Goal: Task Accomplishment & Management: Manage account settings

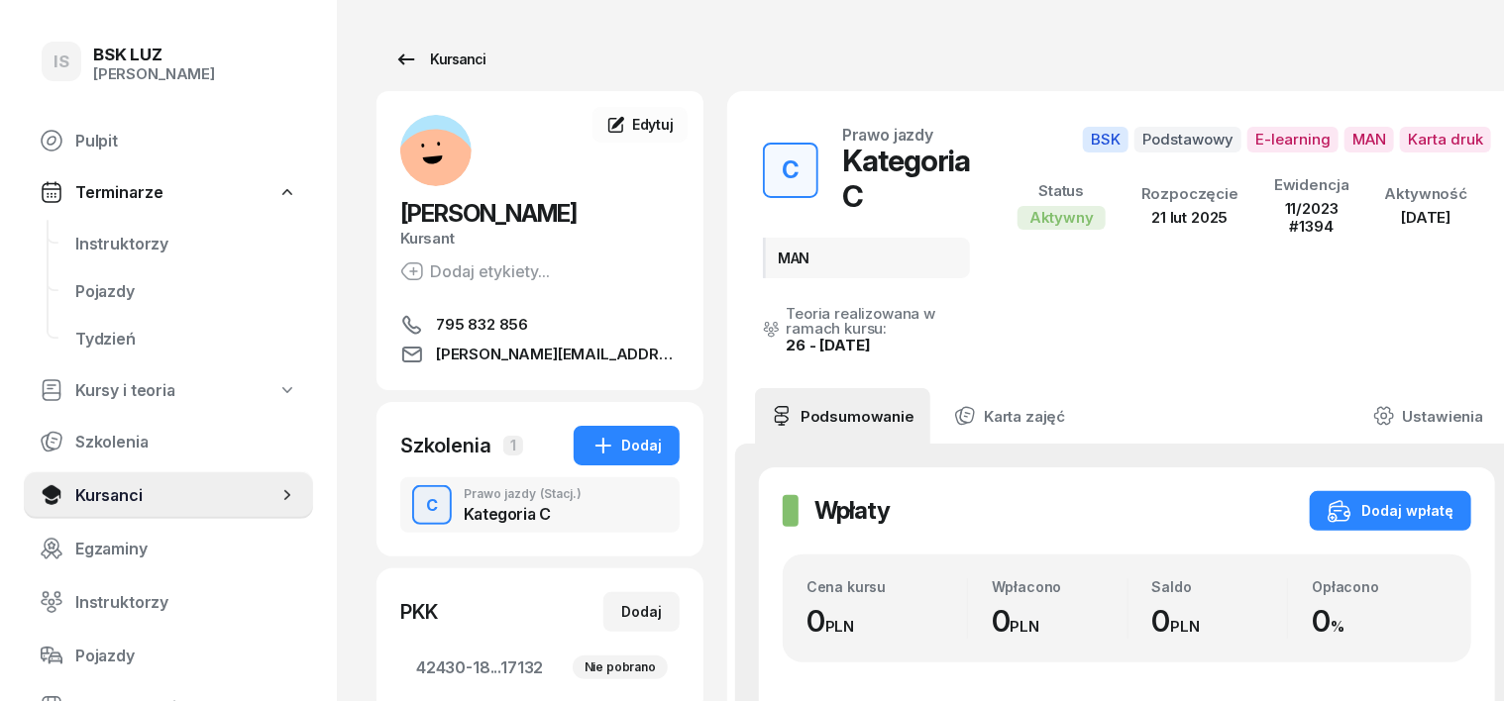
click at [440, 67] on div "Kursanci" at bounding box center [439, 60] width 91 height 24
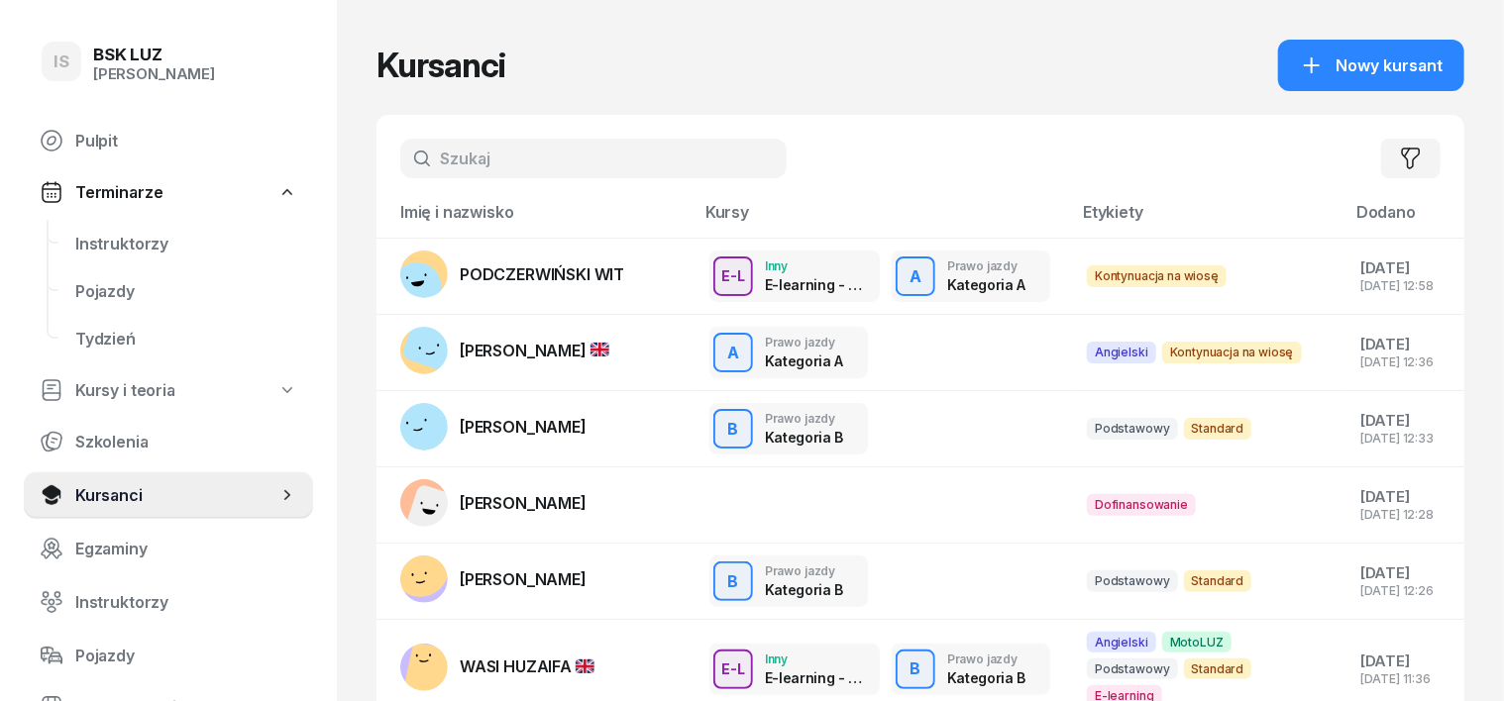
click at [433, 166] on input "text" at bounding box center [593, 159] width 386 height 40
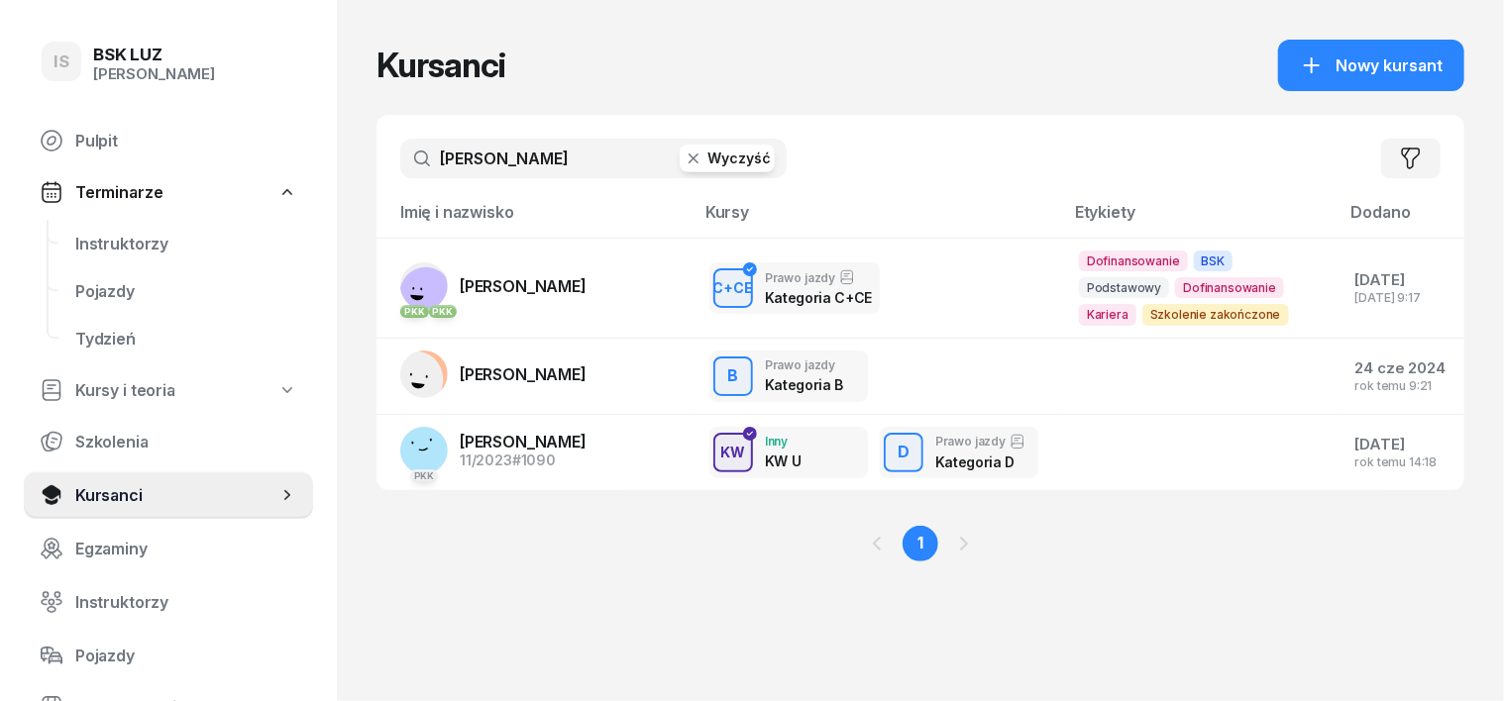
type input "[PERSON_NAME]"
click at [389, 288] on rect at bounding box center [425, 293] width 73 height 73
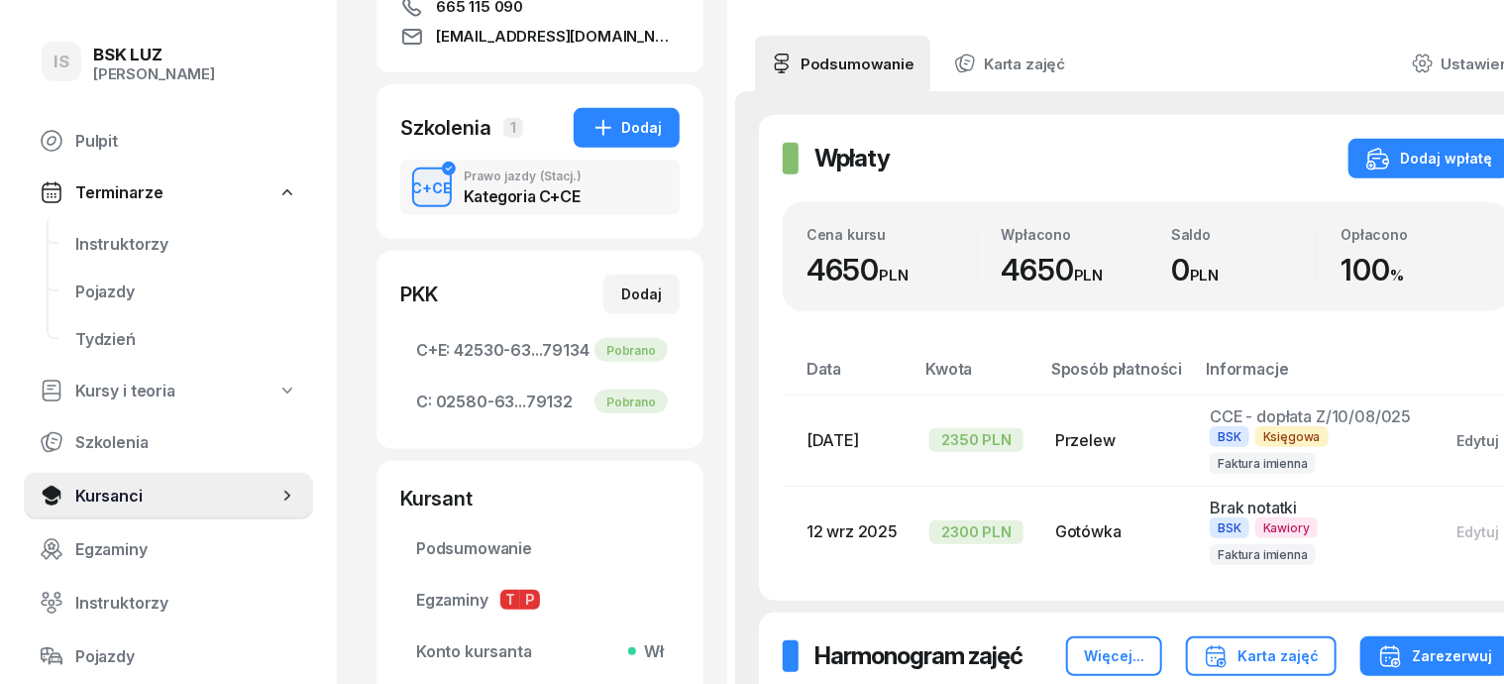
scroll to position [371, 0]
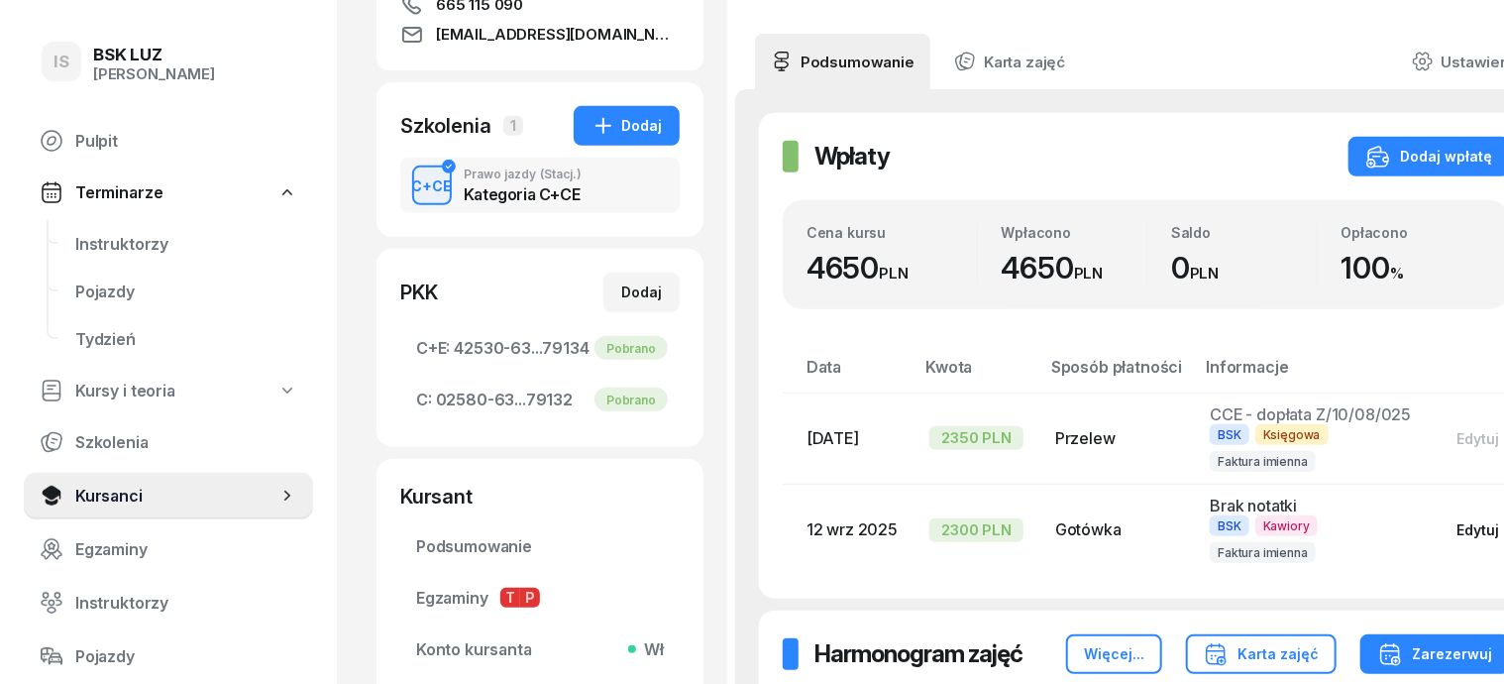
click at [1456, 521] on div "Edytuj" at bounding box center [1477, 529] width 43 height 17
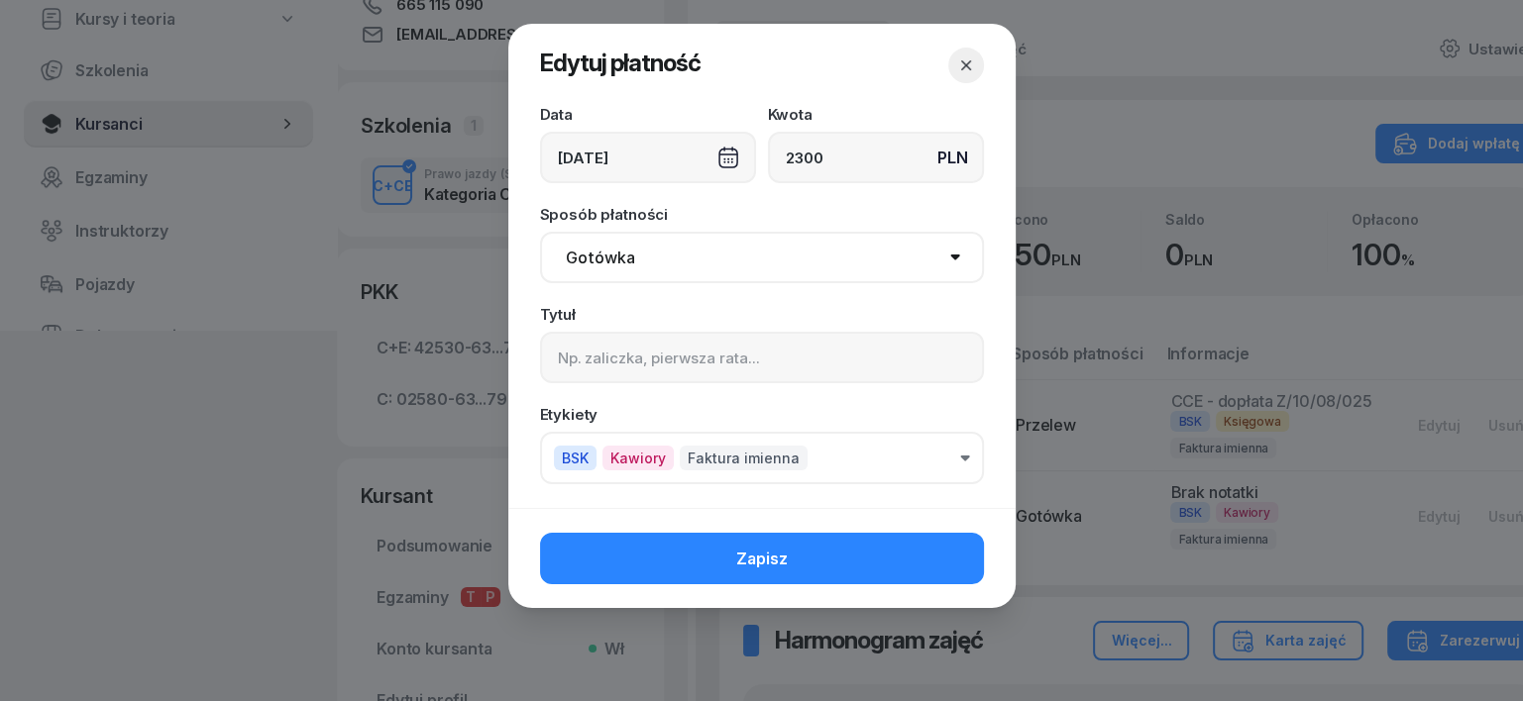
select select "67eba016d336f44fb15f644d"
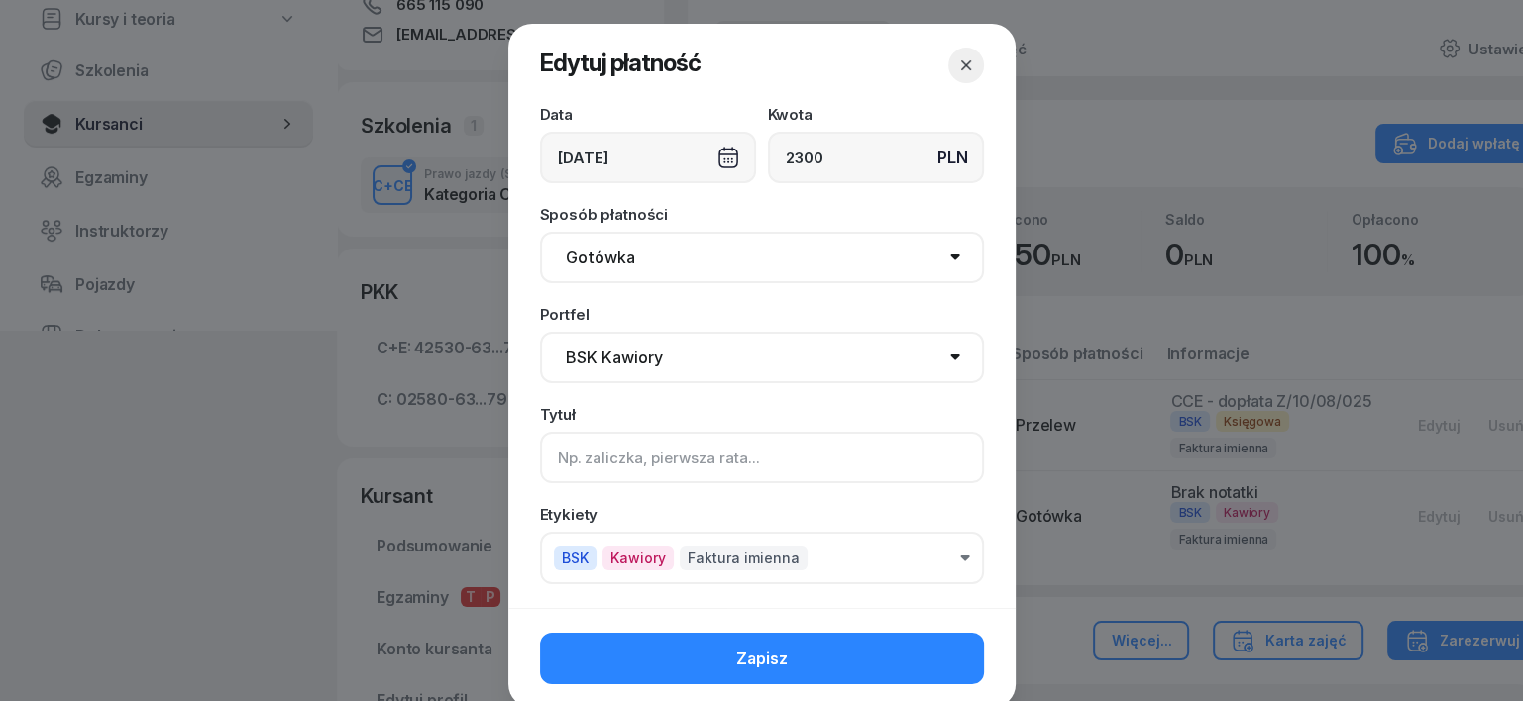
click at [551, 458] on input at bounding box center [762, 458] width 444 height 52
type input "c"
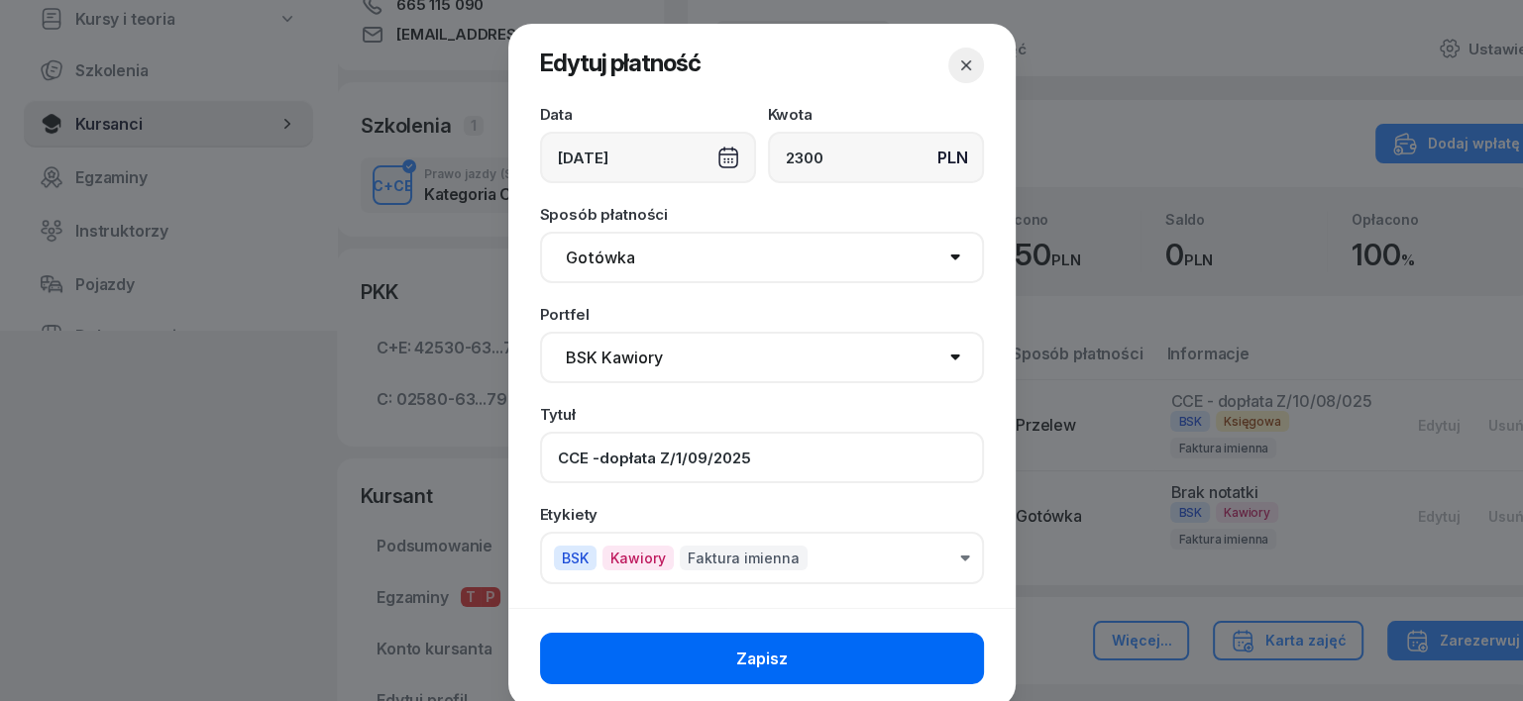
type input "CCE -dopłata Z/1/09/2025"
click at [877, 655] on button "Zapisz" at bounding box center [762, 659] width 444 height 52
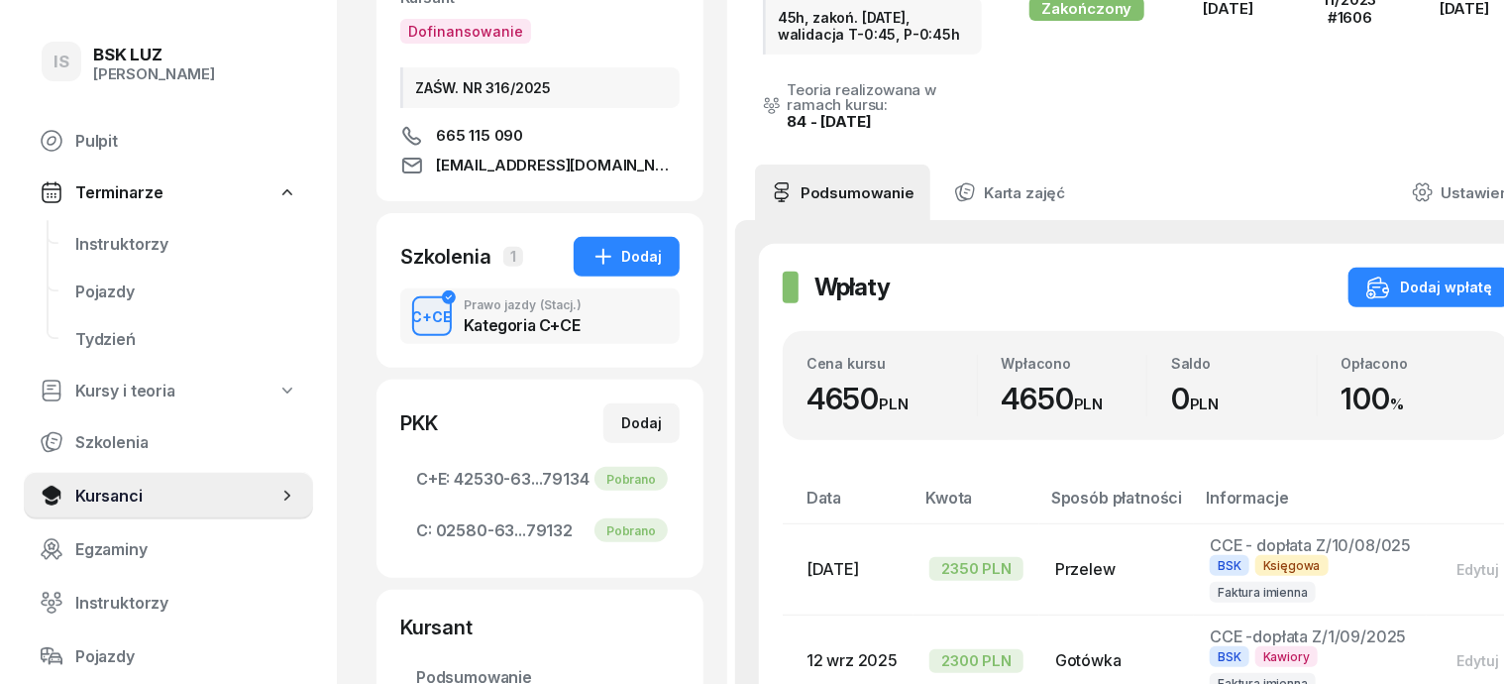
scroll to position [248, 0]
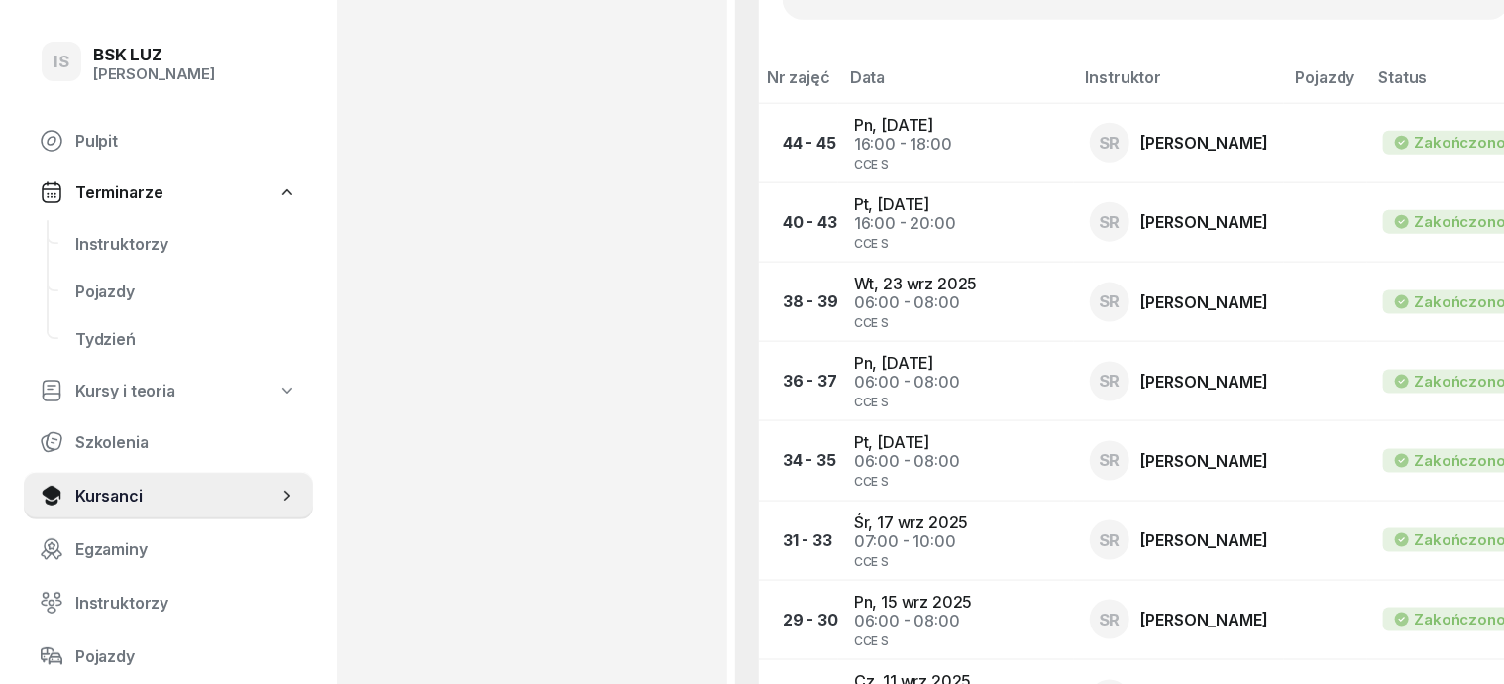
scroll to position [1566, 0]
